Goal: Information Seeking & Learning: Check status

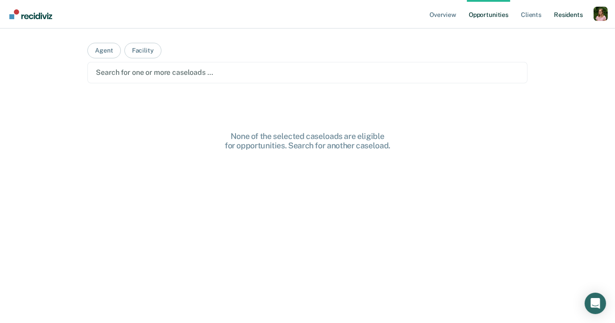
click at [564, 22] on link "Resident s" at bounding box center [568, 14] width 33 height 29
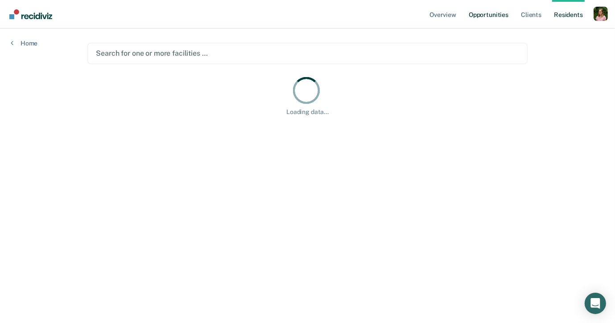
click at [475, 16] on link "Opportunities" at bounding box center [488, 14] width 43 height 29
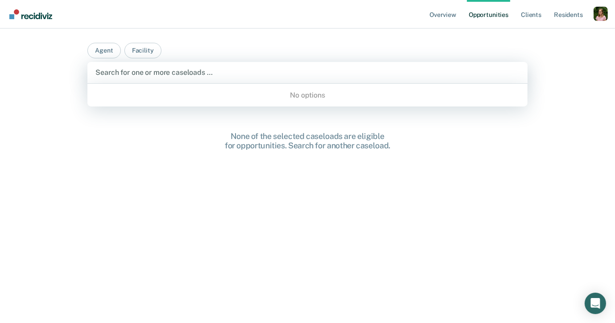
click at [183, 73] on div at bounding box center [307, 72] width 424 height 10
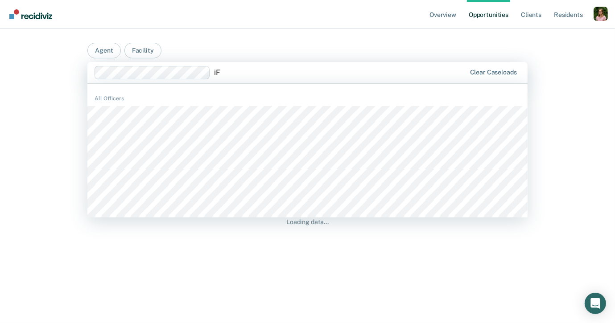
type input "i"
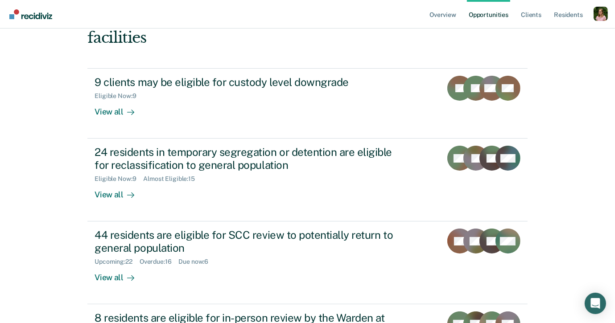
scroll to position [103, 0]
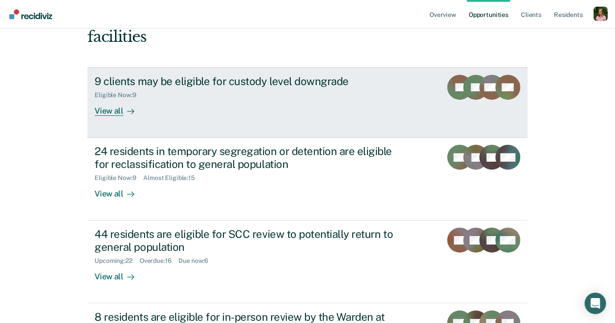
click at [209, 88] on div "Eligible Now : 9" at bounding box center [251, 93] width 313 height 11
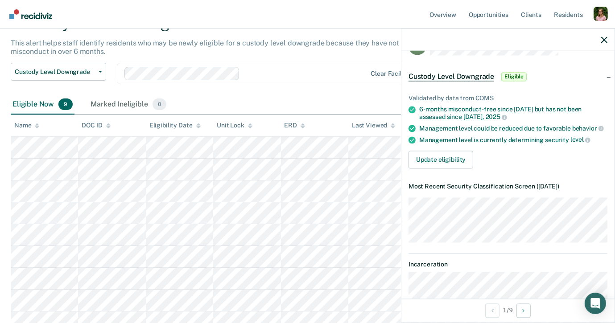
scroll to position [25, 0]
click at [330, 91] on div "Custody Level Downgrade Custody Level Downgrade Reclassification to General Pop…" at bounding box center [241, 79] width 461 height 32
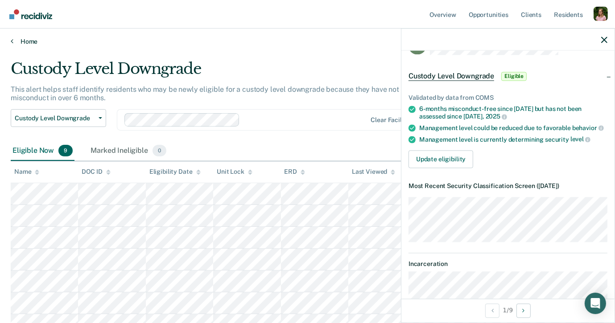
scroll to position [0, 0]
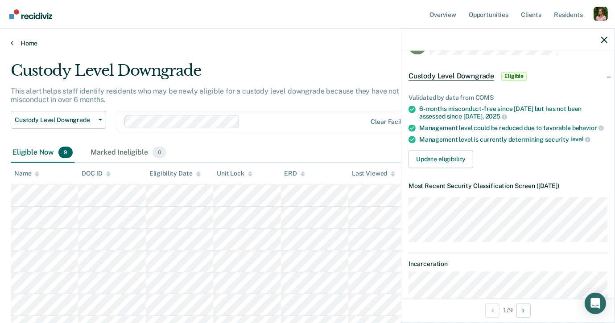
click at [33, 42] on link "Home" at bounding box center [307, 43] width 593 height 8
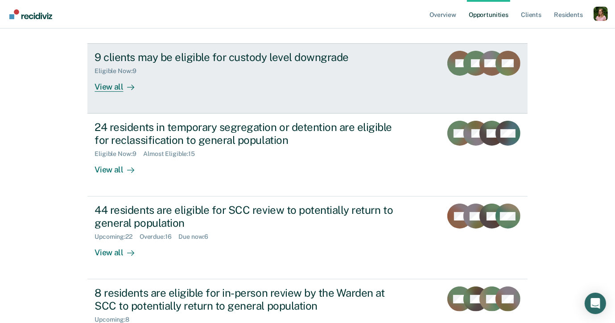
scroll to position [130, 0]
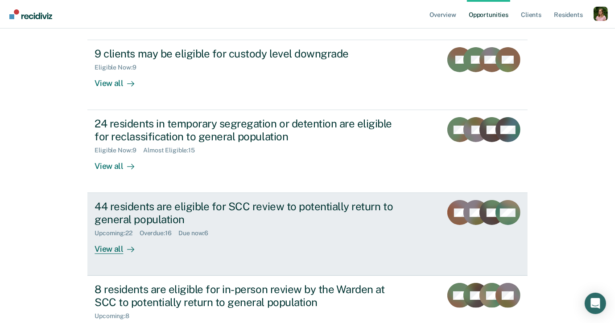
click at [224, 200] on div "44 residents are eligible for SCC review to potentially return to general popul…" at bounding box center [251, 213] width 313 height 26
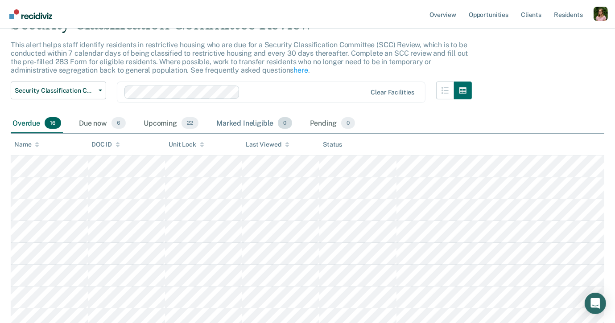
scroll to position [47, 0]
click at [161, 125] on div "Upcoming 22" at bounding box center [171, 123] width 58 height 20
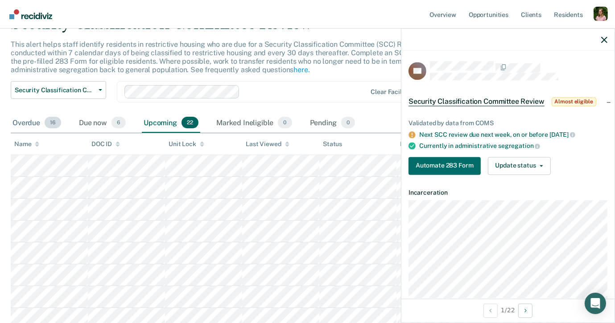
click at [37, 119] on div "Overdue 16" at bounding box center [37, 123] width 52 height 20
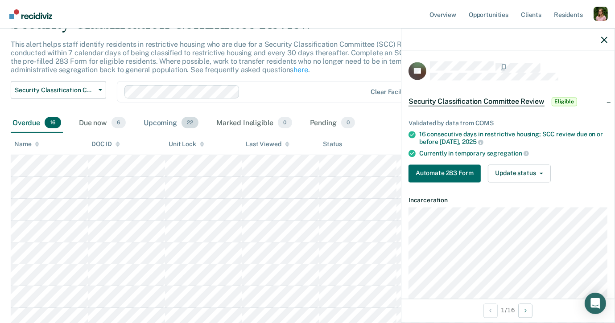
click at [168, 126] on div "Upcoming 22" at bounding box center [171, 123] width 58 height 20
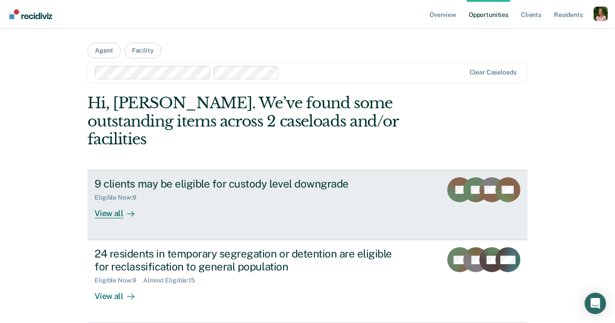
click at [138, 202] on div "View all" at bounding box center [120, 210] width 50 height 17
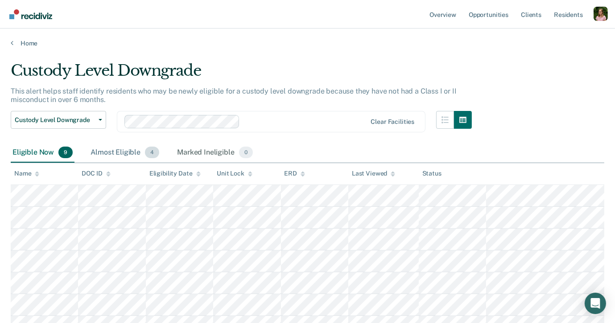
click at [125, 152] on div "Almost Eligible 4" at bounding box center [125, 153] width 72 height 20
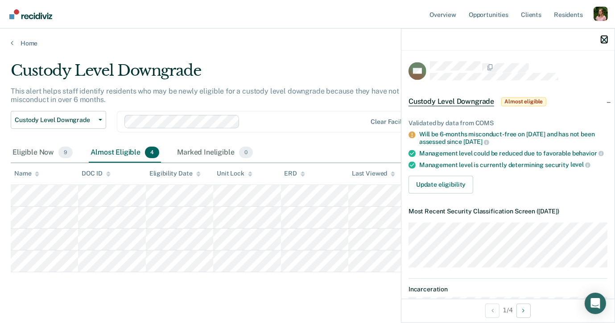
click at [602, 40] on icon "button" at bounding box center [604, 40] width 6 height 6
